Goal: Check status: Check status

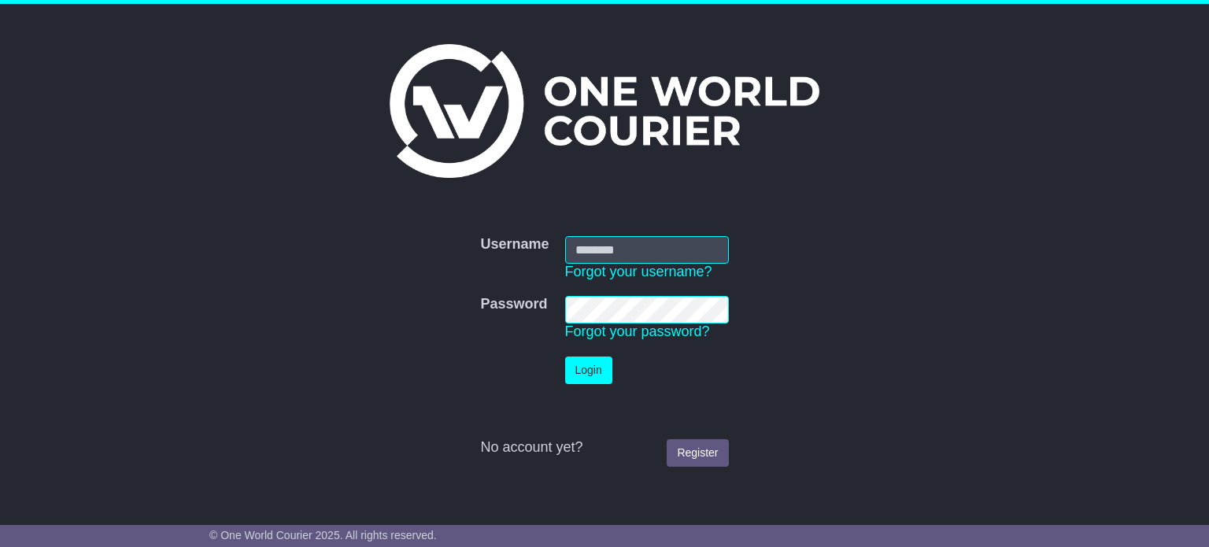
type input "**********"
click at [584, 363] on button "Login" at bounding box center [588, 370] width 47 height 28
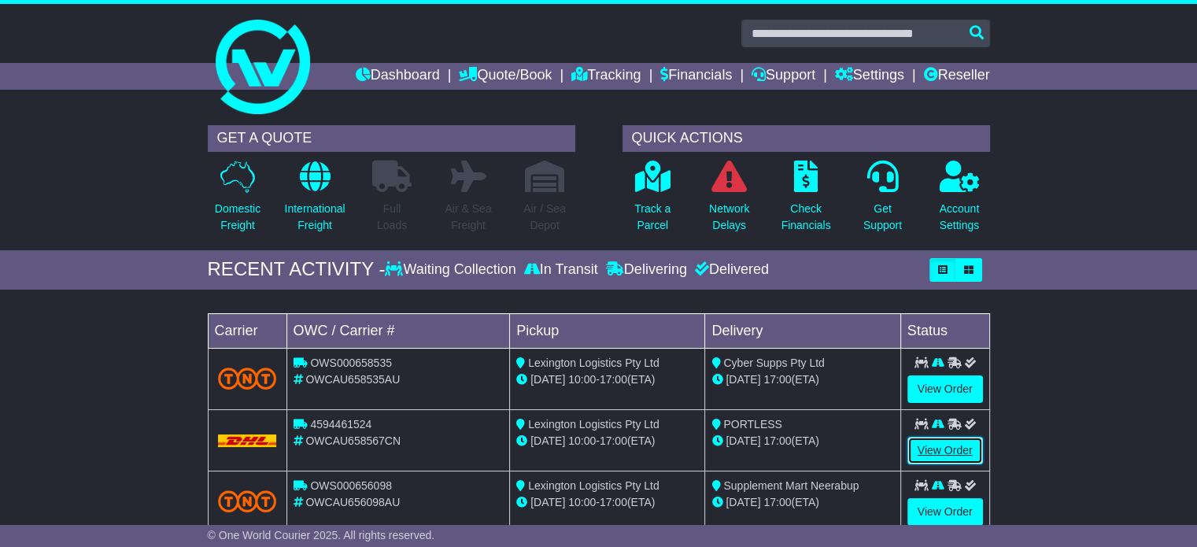
click at [938, 440] on link "View Order" at bounding box center [945, 451] width 76 height 28
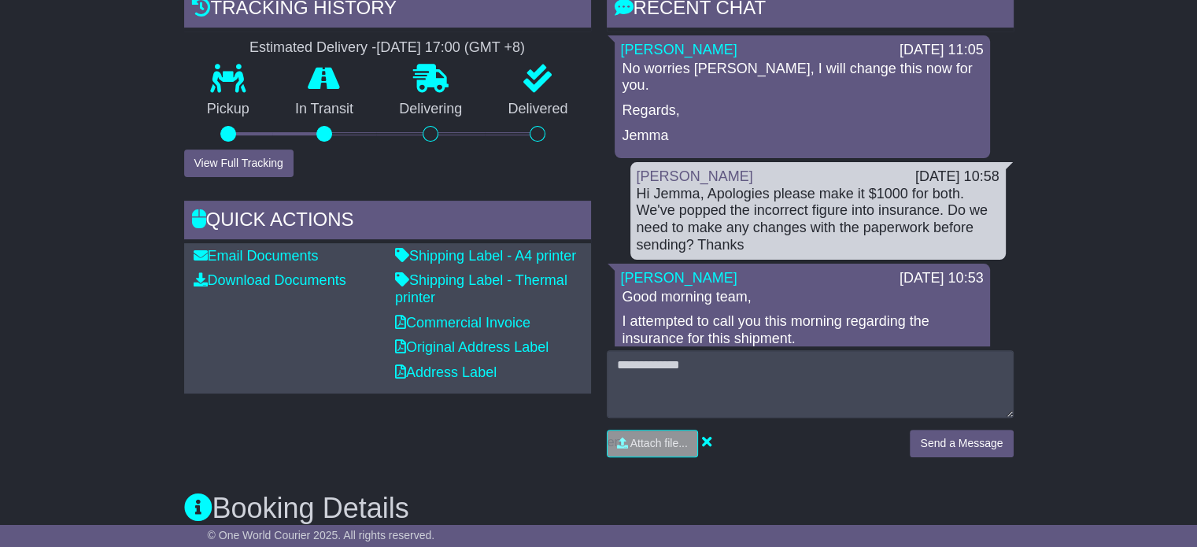
scroll to position [403, 0]
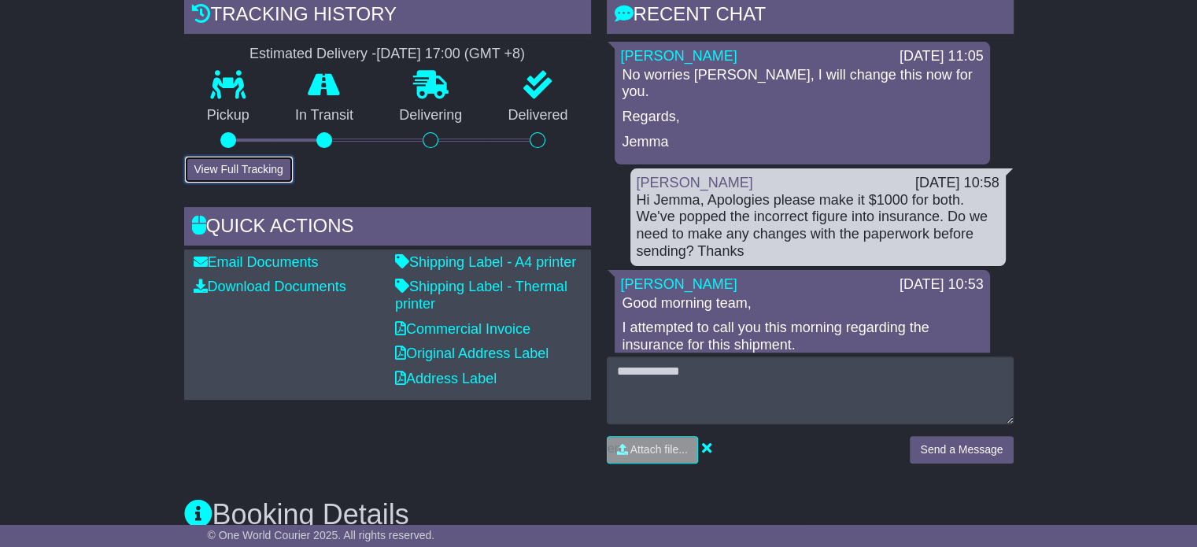
click at [267, 173] on button "View Full Tracking" at bounding box center [238, 170] width 109 height 28
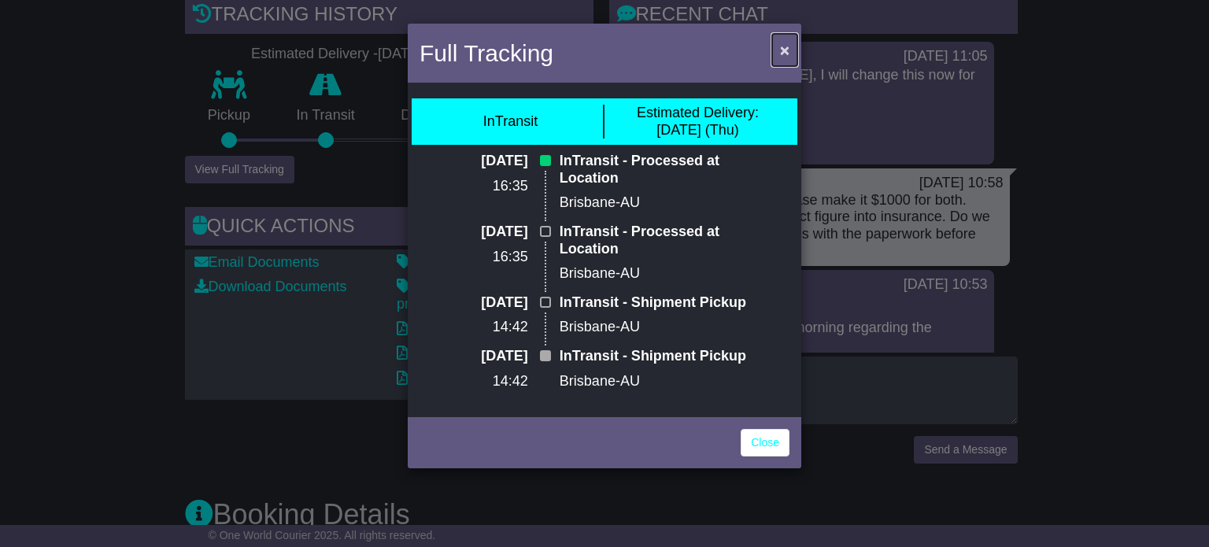
click at [781, 50] on span "×" at bounding box center [784, 50] width 9 height 18
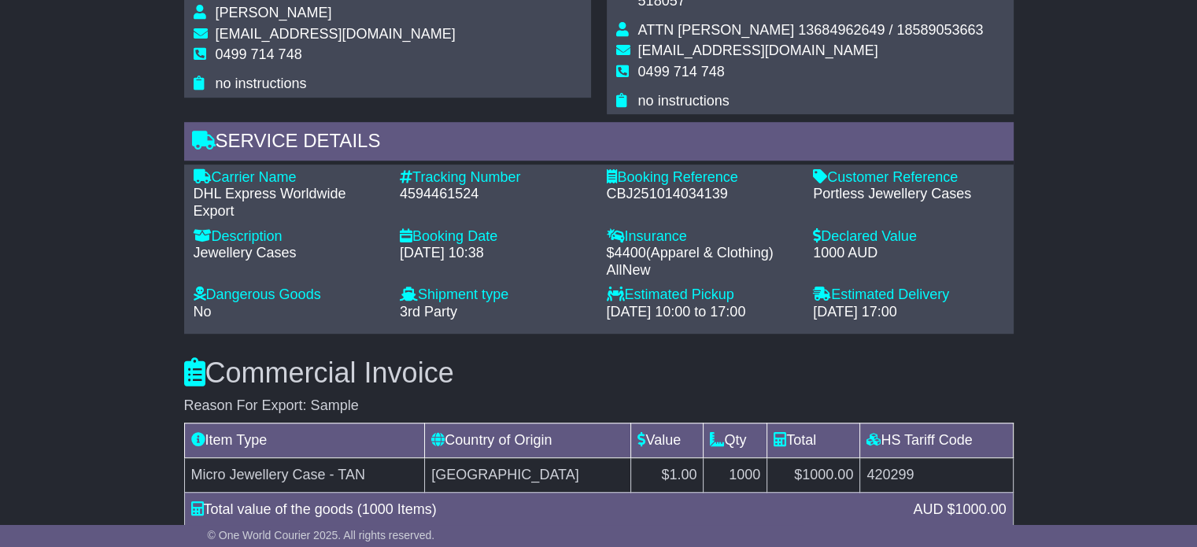
scroll to position [1117, 0]
